Goal: Task Accomplishment & Management: Use online tool/utility

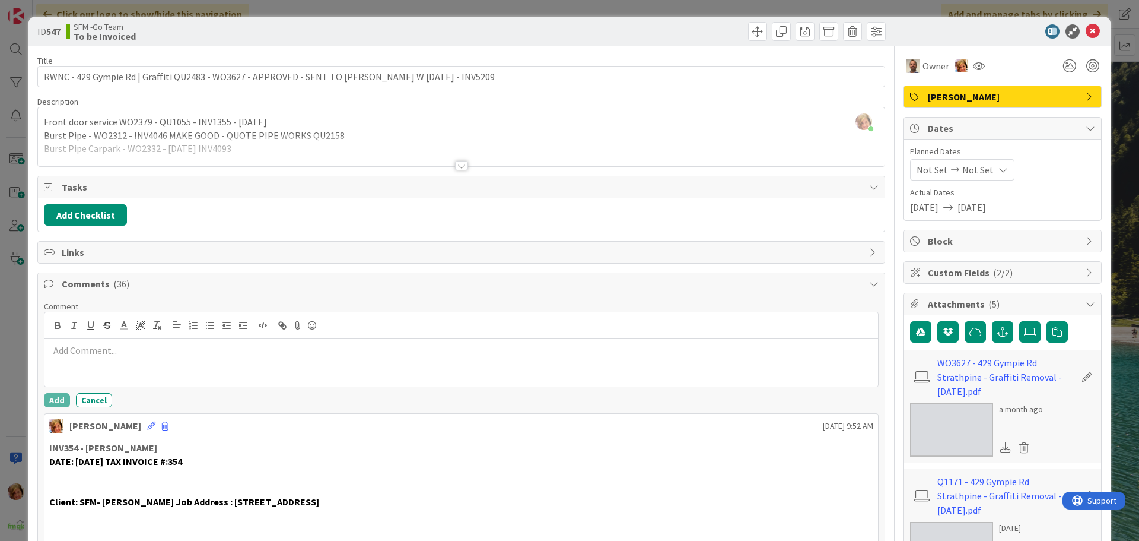
scroll to position [473, 0]
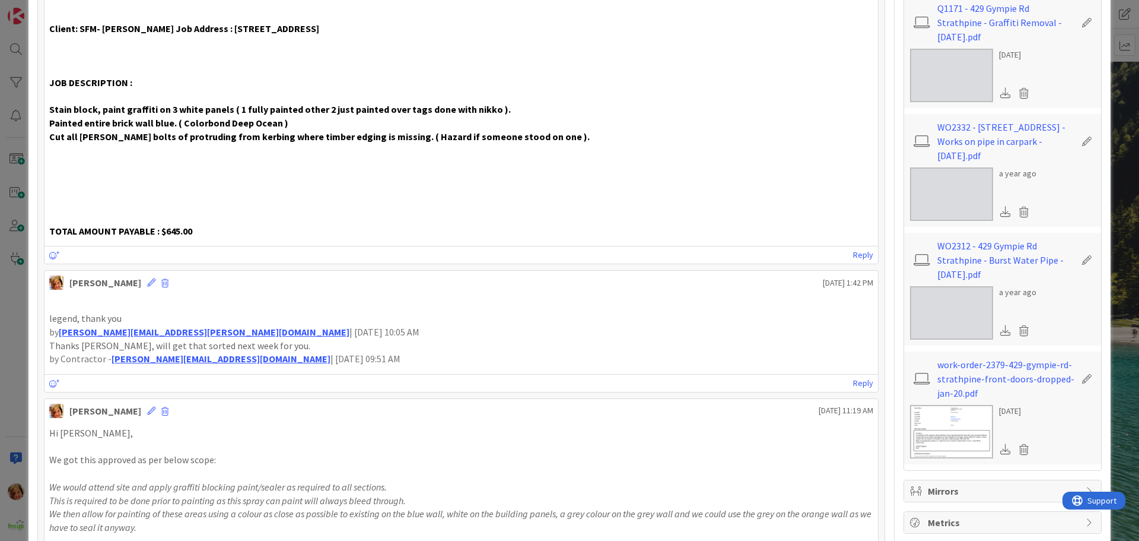
click at [373, 447] on p at bounding box center [461, 447] width 824 height 14
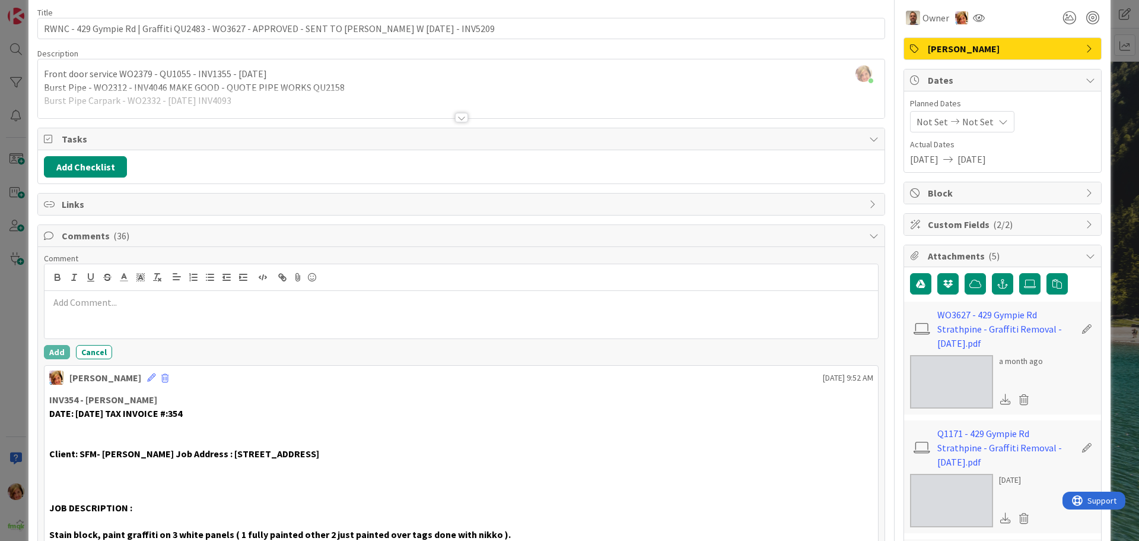
scroll to position [0, 0]
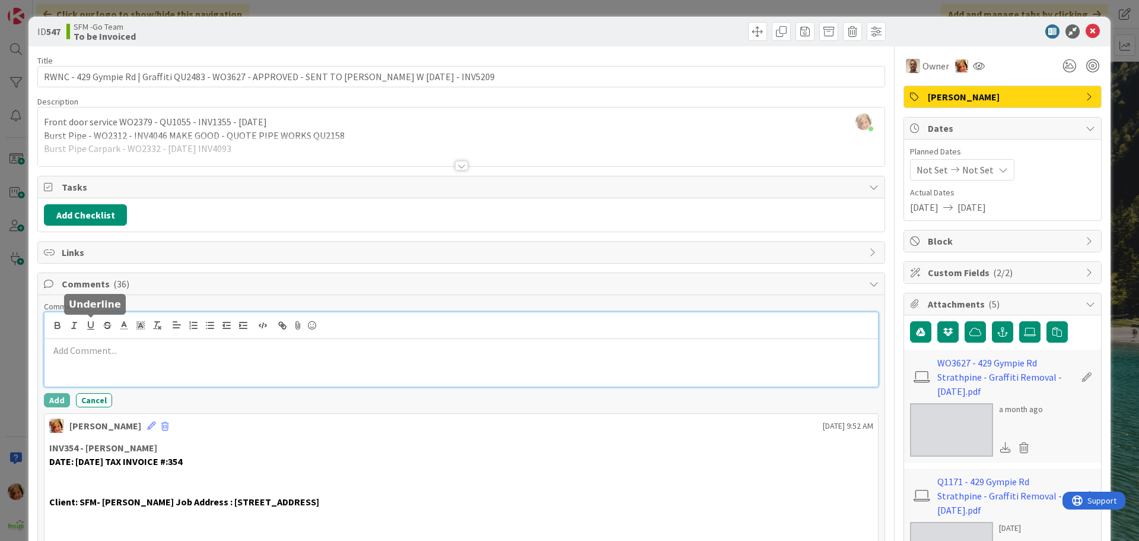
click at [97, 354] on p at bounding box center [461, 351] width 824 height 14
click at [58, 398] on button "Add" at bounding box center [57, 400] width 26 height 14
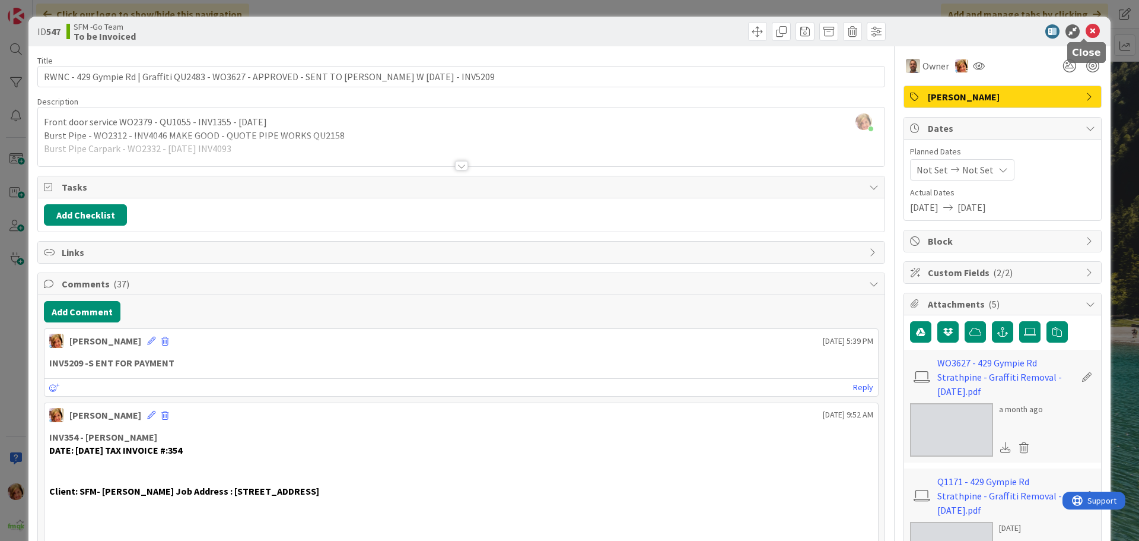
drag, startPoint x: 1083, startPoint y: 34, endPoint x: 16, endPoint y: 315, distance: 1103.1
click at [1086, 34] on icon at bounding box center [1093, 31] width 14 height 14
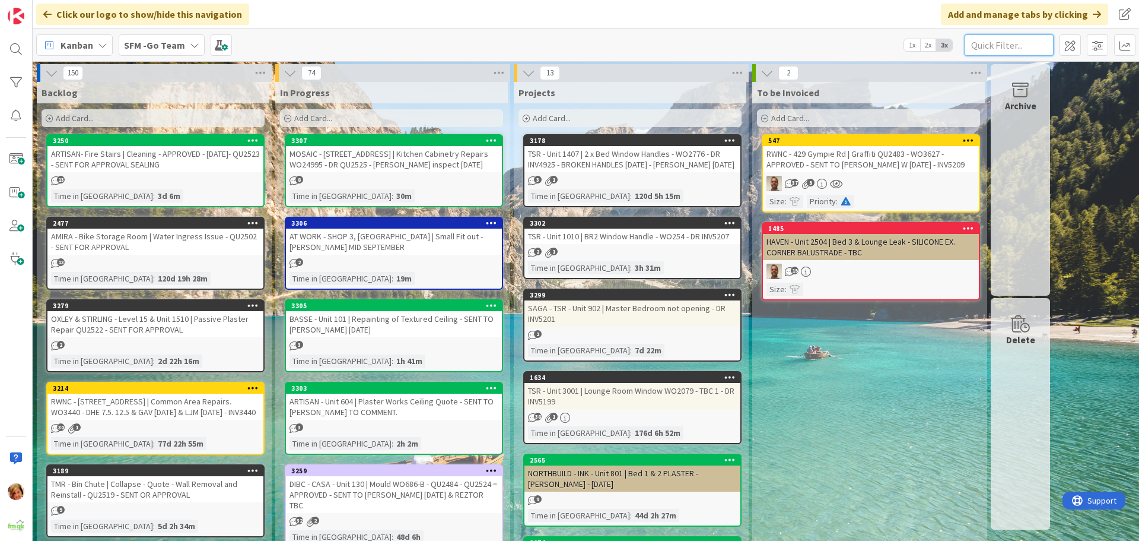
click at [1015, 43] on input "text" at bounding box center [1009, 44] width 89 height 21
type input "ILU 1"
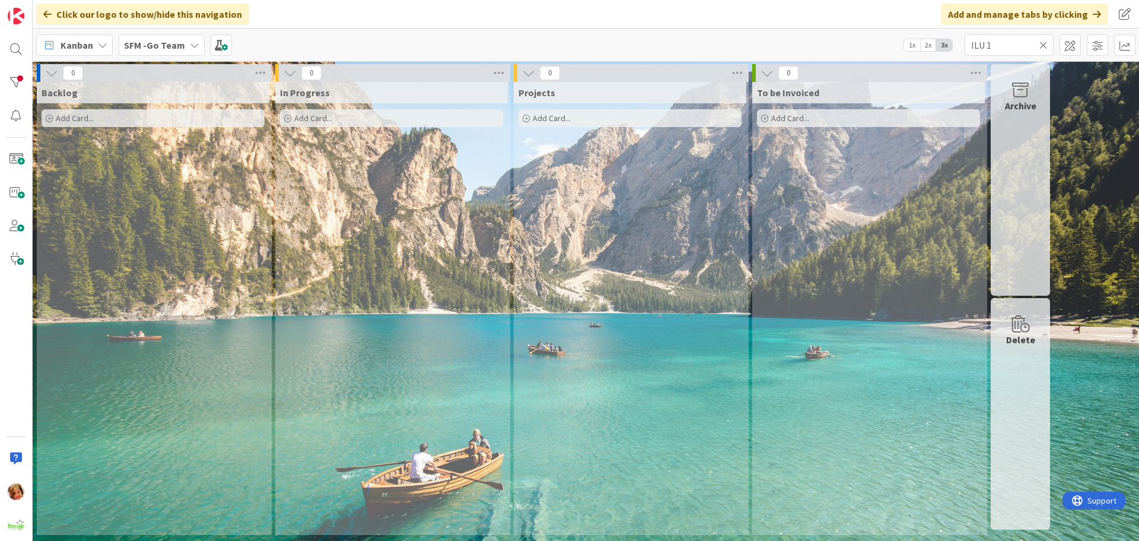
click at [1045, 42] on icon at bounding box center [1043, 45] width 8 height 11
click at [1037, 42] on input "text" at bounding box center [1009, 44] width 89 height 21
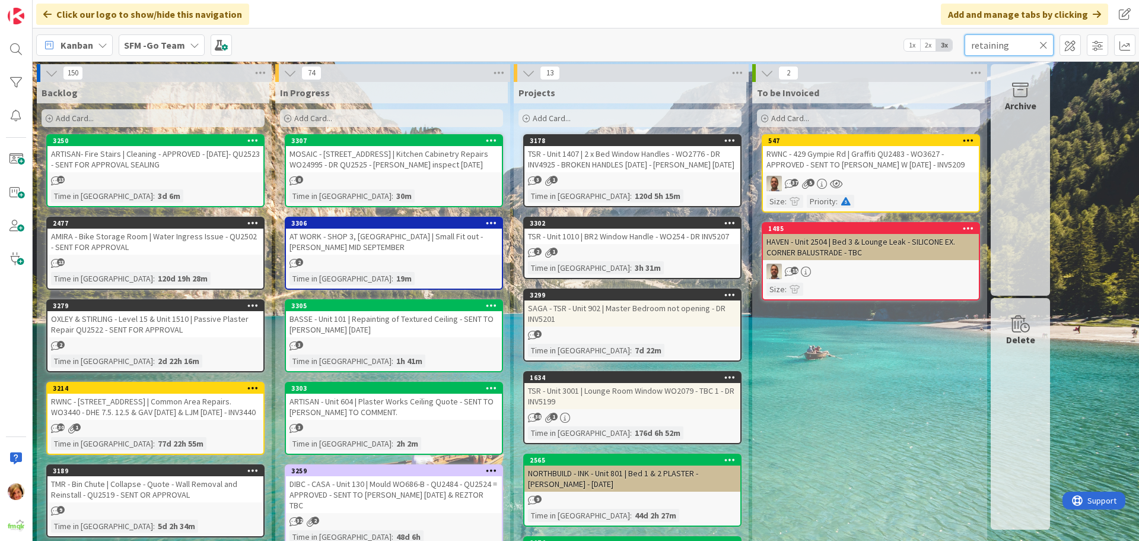
type input "retaining"
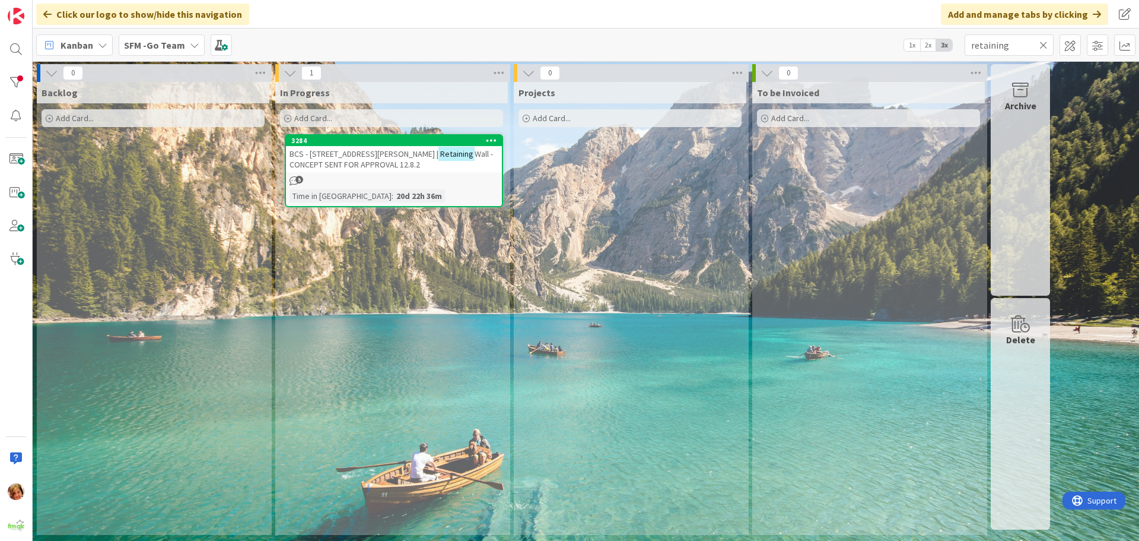
click at [373, 155] on span "BCS - [STREET_ADDRESS][PERSON_NAME] |" at bounding box center [364, 153] width 149 height 11
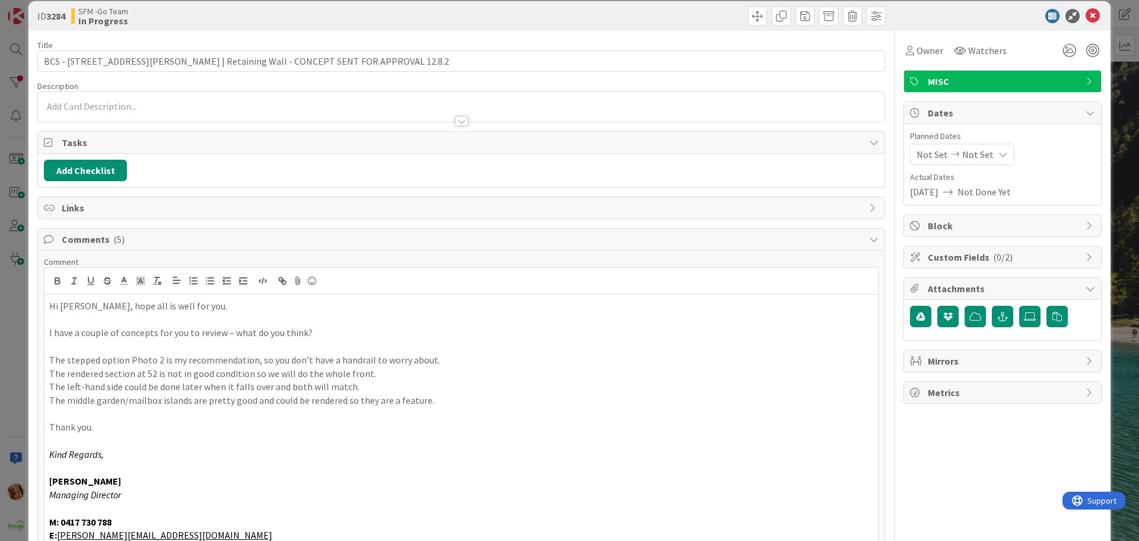
scroll to position [193, 0]
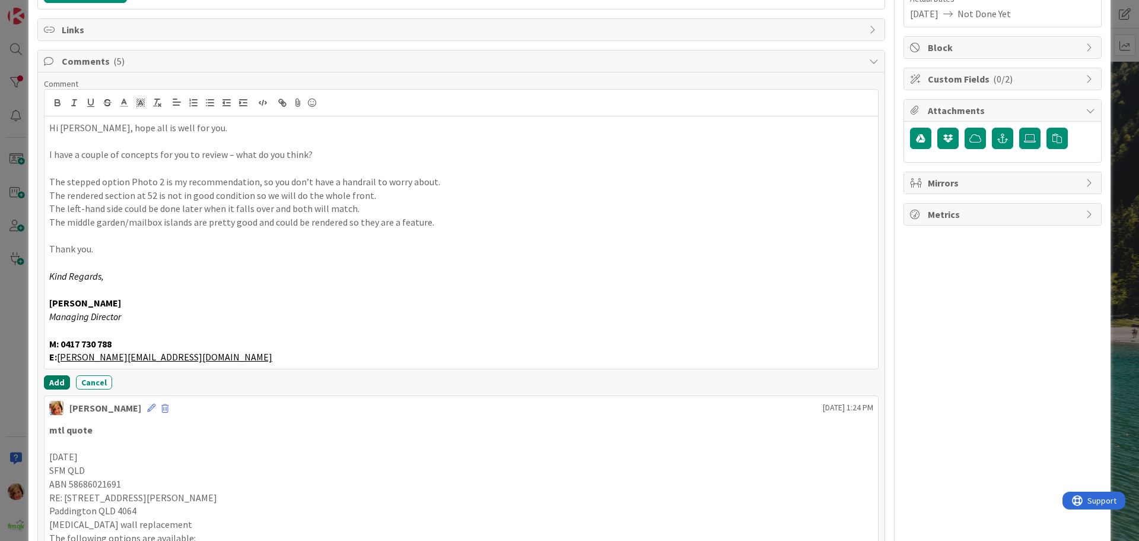
drag, startPoint x: 61, startPoint y: 382, endPoint x: 80, endPoint y: 360, distance: 29.0
click at [61, 382] on button "Add" at bounding box center [57, 382] width 26 height 14
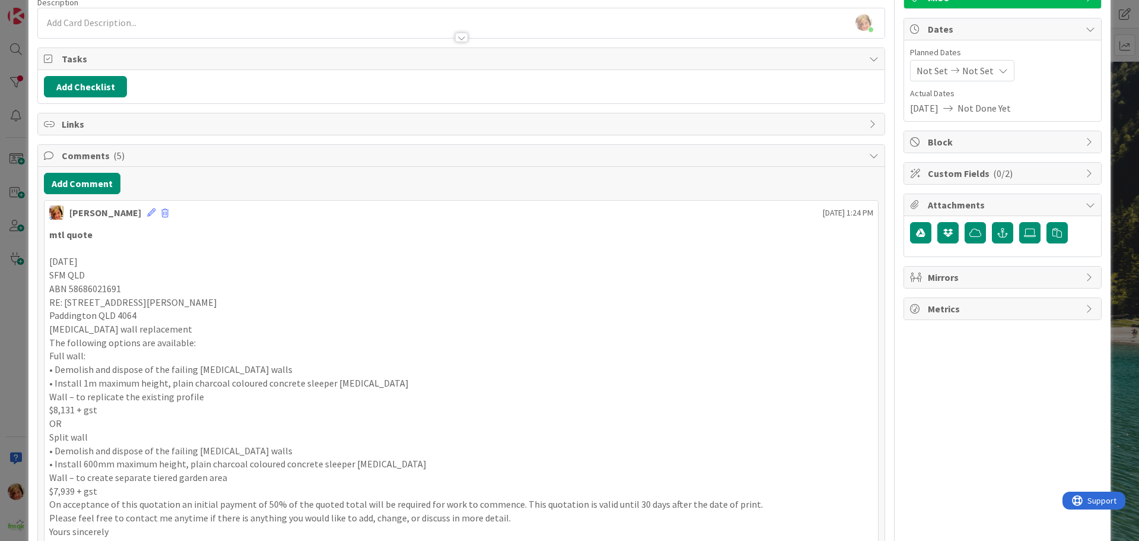
scroll to position [15, 0]
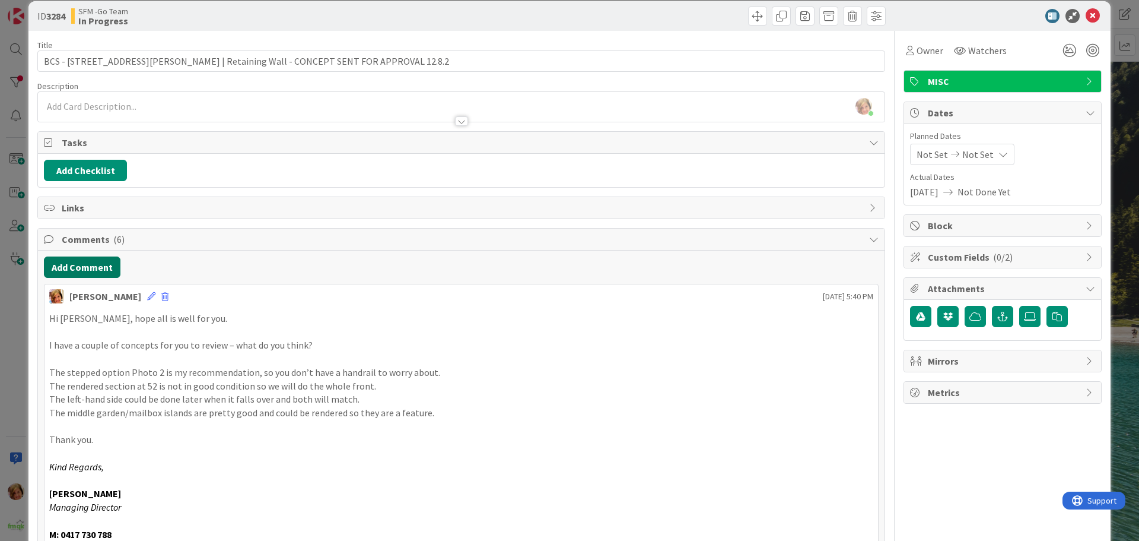
click at [87, 270] on button "Add Comment" at bounding box center [82, 266] width 77 height 21
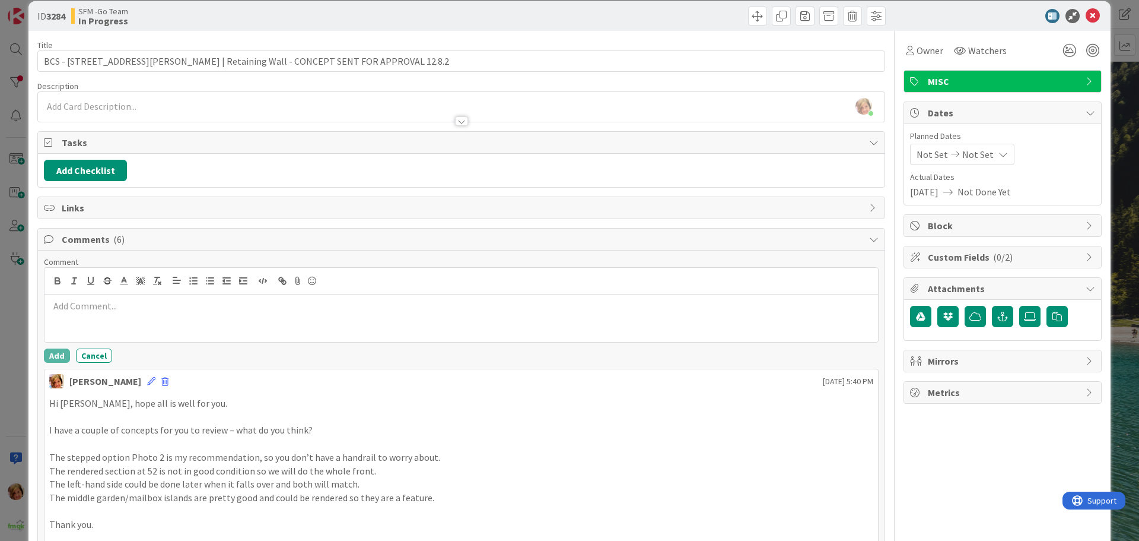
click at [127, 329] on div at bounding box center [461, 317] width 834 height 47
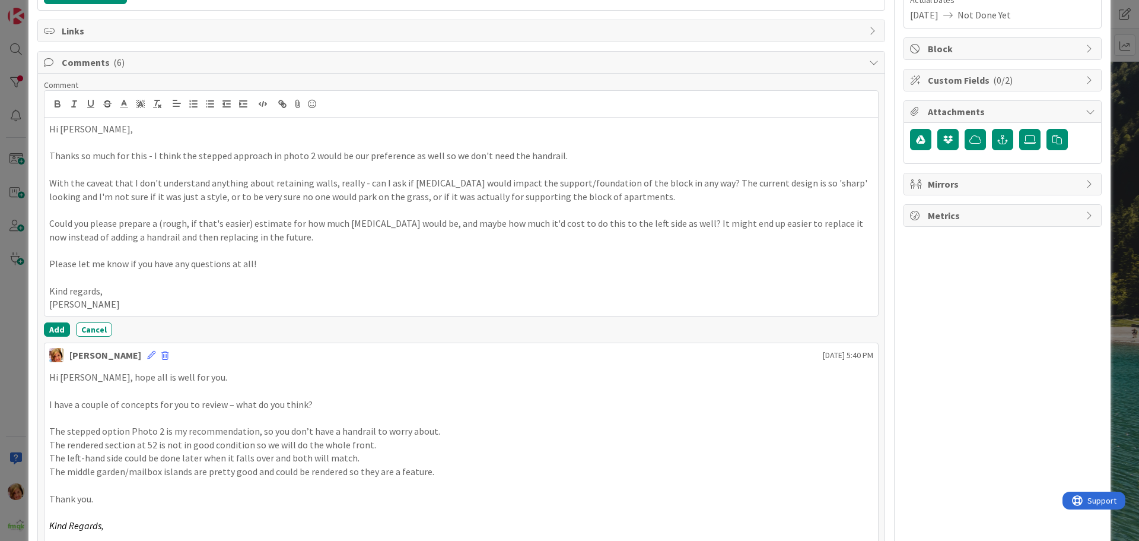
scroll to position [193, 0]
click at [53, 328] on button "Add" at bounding box center [57, 328] width 26 height 14
